Goal: Entertainment & Leisure: Consume media (video, audio)

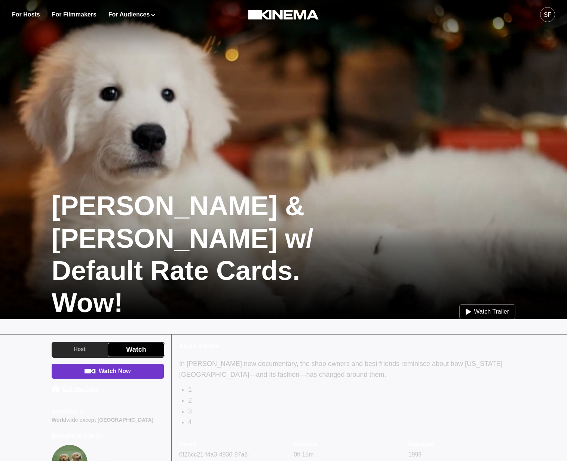
click at [107, 372] on link "Watch Now" at bounding box center [108, 371] width 112 height 15
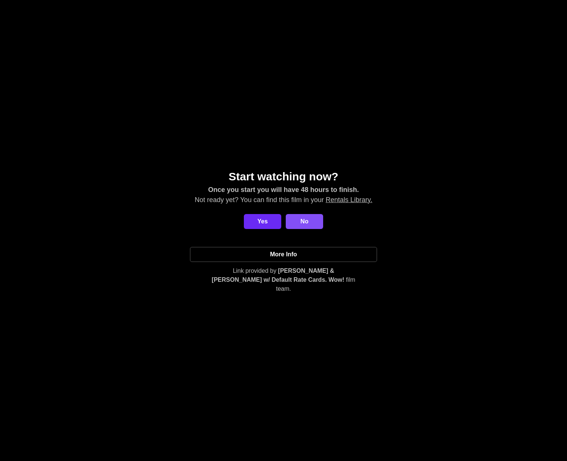
click at [256, 221] on button "Yes" at bounding box center [262, 221] width 37 height 15
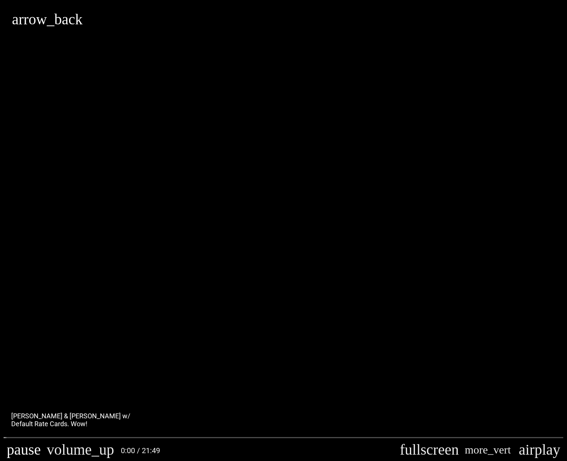
click at [14, 450] on button "pause" at bounding box center [24, 450] width 40 height 22
click at [12, 451] on button "play_arrow" at bounding box center [41, 450] width 74 height 22
click at [29, 437] on input "Seek" at bounding box center [284, 437] width 560 height 4
click at [63, 438] on input "Seek" at bounding box center [284, 437] width 560 height 4
click at [199, 438] on input "Seek" at bounding box center [284, 437] width 560 height 4
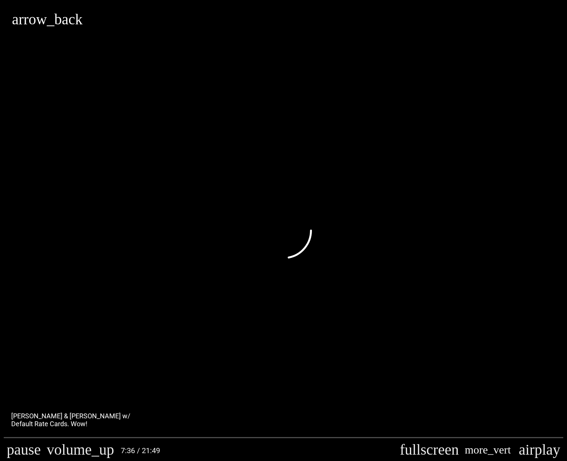
click at [514, 447] on button "more_vert" at bounding box center [488, 450] width 52 height 22
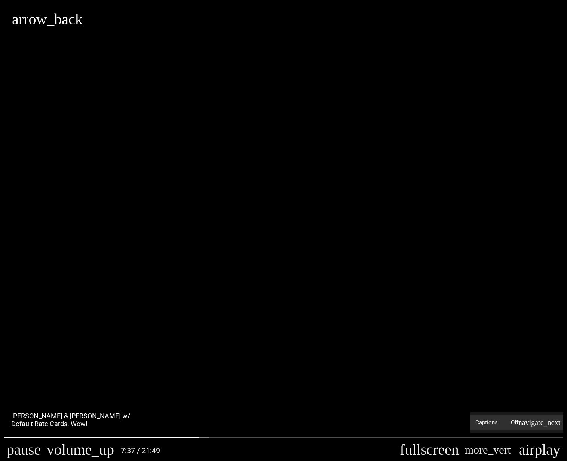
click at [536, 424] on label "Captions Off" at bounding box center [517, 422] width 94 height 15
click at [487, 410] on span "Undetermined" at bounding box center [502, 413] width 35 height 9
drag, startPoint x: 326, startPoint y: 385, endPoint x: 308, endPoint y: 379, distance: 19.1
click at [324, 384] on div "cast_connected Connected" at bounding box center [283, 230] width 567 height 461
type input "**********"
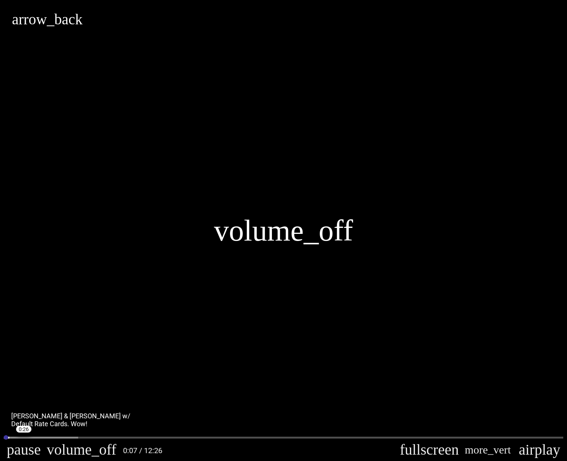
click at [23, 438] on input "Seek" at bounding box center [284, 437] width 560 height 4
click at [55, 438] on input "Seek" at bounding box center [284, 437] width 560 height 4
click at [514, 452] on button "more_vert" at bounding box center [488, 450] width 52 height 22
click at [548, 422] on span "Off" at bounding box center [537, 422] width 52 height 11
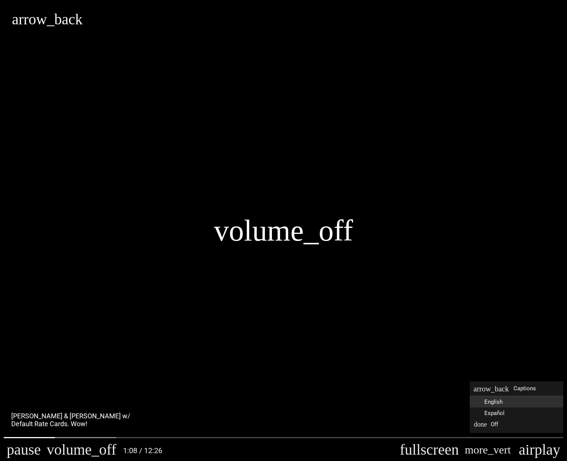
click at [521, 403] on button "English" at bounding box center [517, 401] width 94 height 11
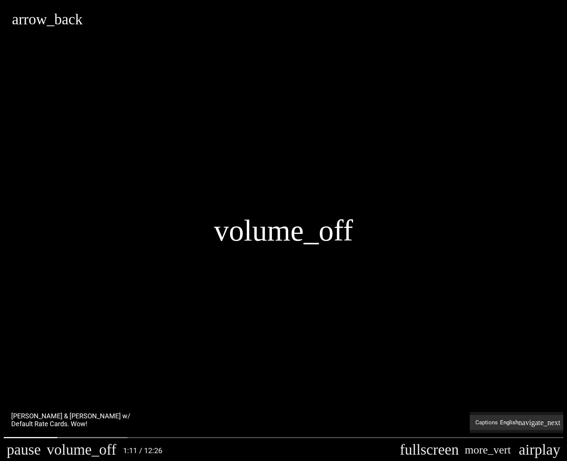
click at [529, 426] on label "Captions English" at bounding box center [517, 422] width 94 height 15
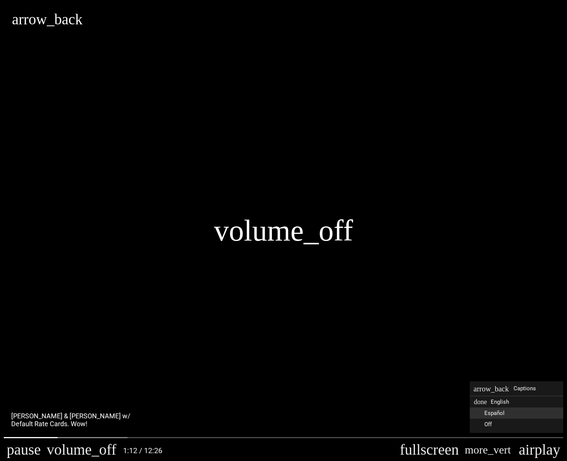
click at [511, 414] on button "Español" at bounding box center [517, 413] width 94 height 11
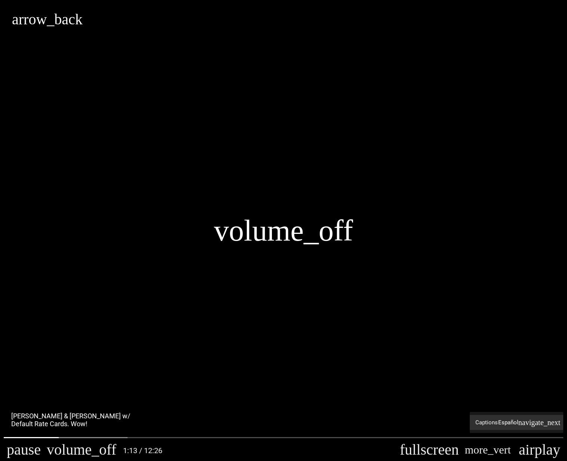
click at [496, 424] on span "Captions" at bounding box center [484, 422] width 28 height 9
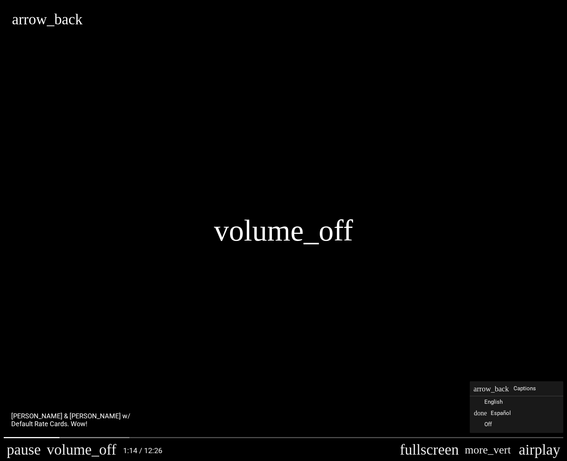
click at [493, 393] on button "arrow_back Captions" at bounding box center [517, 388] width 94 height 15
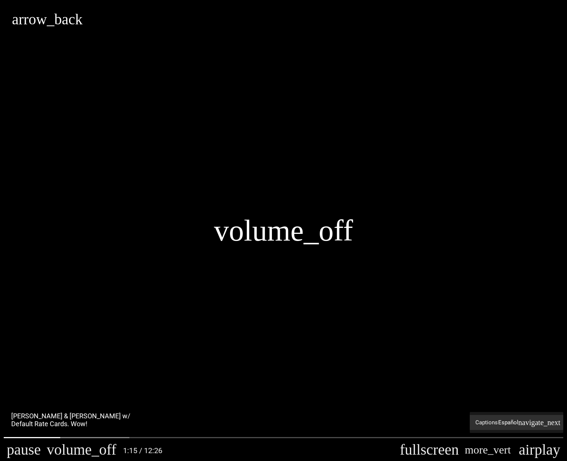
click at [511, 424] on label "Captions Español" at bounding box center [517, 422] width 94 height 15
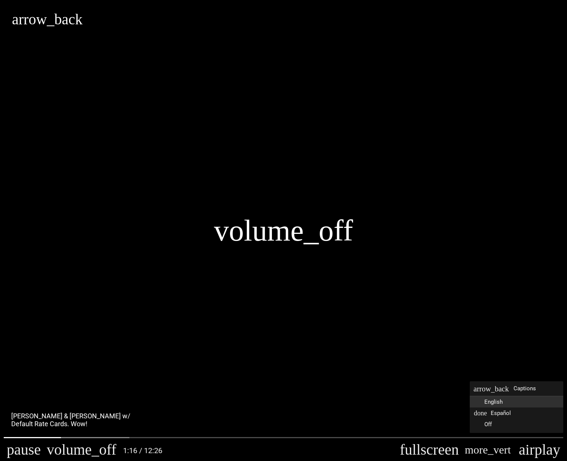
click at [506, 398] on button "English" at bounding box center [517, 401] width 94 height 11
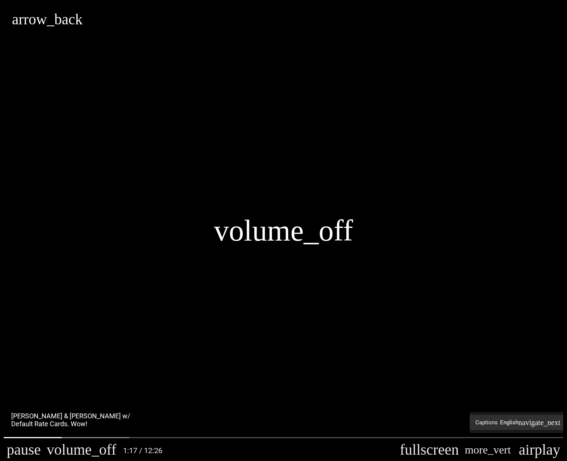
click at [510, 425] on label "Captions English" at bounding box center [517, 422] width 94 height 15
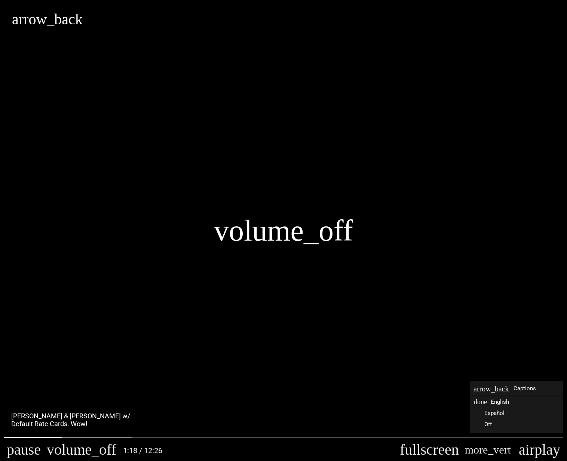
drag, startPoint x: 495, startPoint y: 425, endPoint x: 461, endPoint y: 400, distance: 42.4
click at [495, 425] on button "Off" at bounding box center [517, 424] width 94 height 11
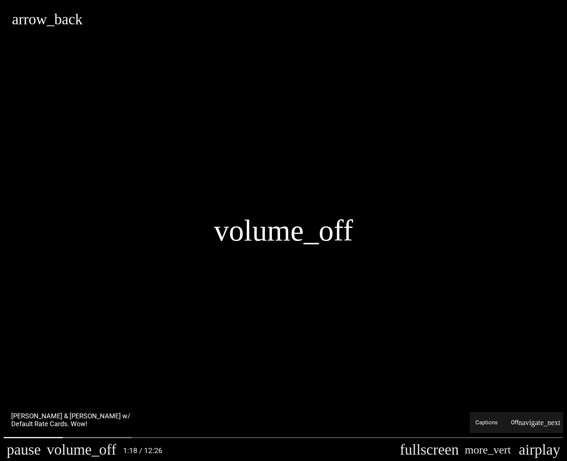
drag, startPoint x: 338, startPoint y: 393, endPoint x: 235, endPoint y: 360, distance: 108.0
click at [333, 392] on div "volume_off" at bounding box center [283, 230] width 567 height 461
type input "**********"
click at [37, 434] on div "volume_off" at bounding box center [283, 230] width 567 height 461
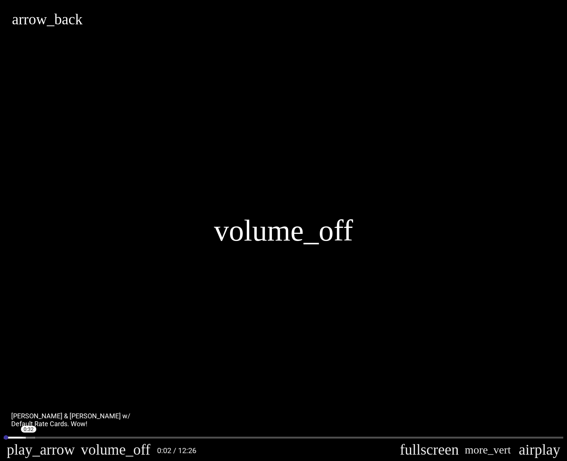
click at [28, 438] on input "Seek" at bounding box center [284, 437] width 560 height 4
click at [9, 451] on button "play_arrow" at bounding box center [41, 450] width 74 height 22
click at [42, 438] on input "Seek" at bounding box center [284, 437] width 560 height 4
type input "**********"
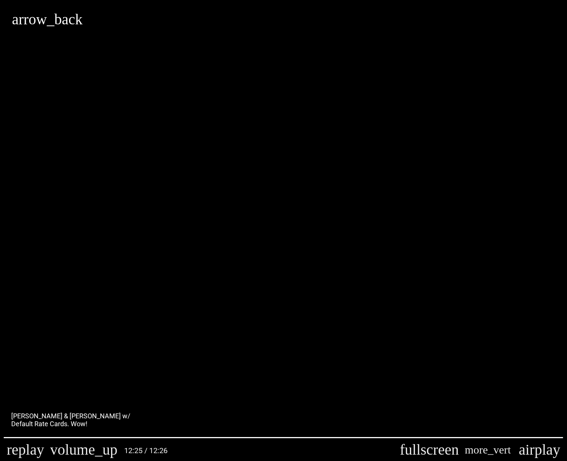
type input "**********"
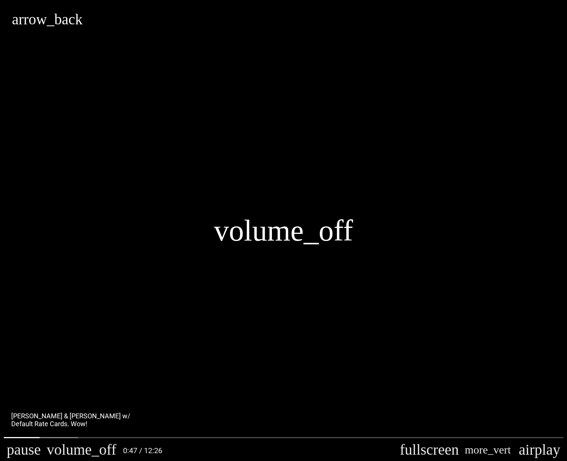
click at [276, 228] on button "volume_off" at bounding box center [283, 231] width 139 height 30
type input "**********"
